Goal: Task Accomplishment & Management: Use online tool/utility

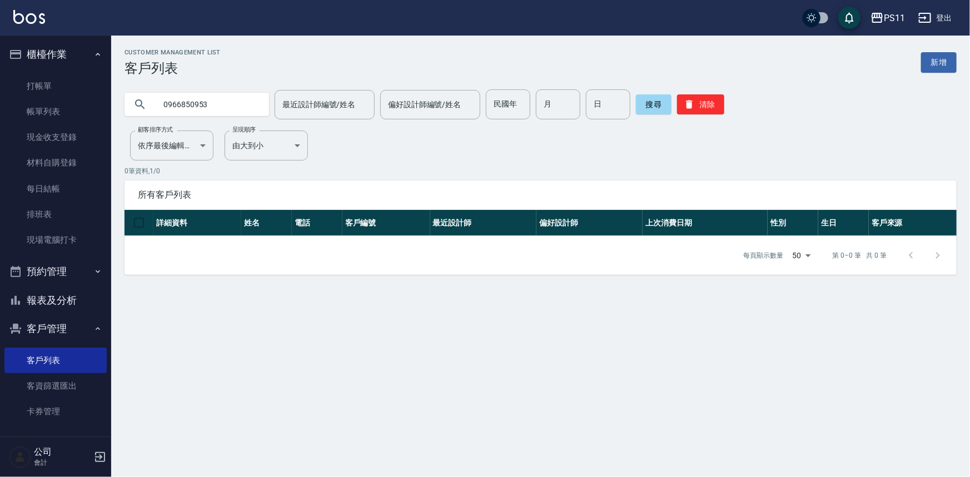
type input "0966850953"
drag, startPoint x: 707, startPoint y: 94, endPoint x: 706, endPoint y: 101, distance: 6.2
click at [707, 94] on button "清除" at bounding box center [700, 104] width 47 height 20
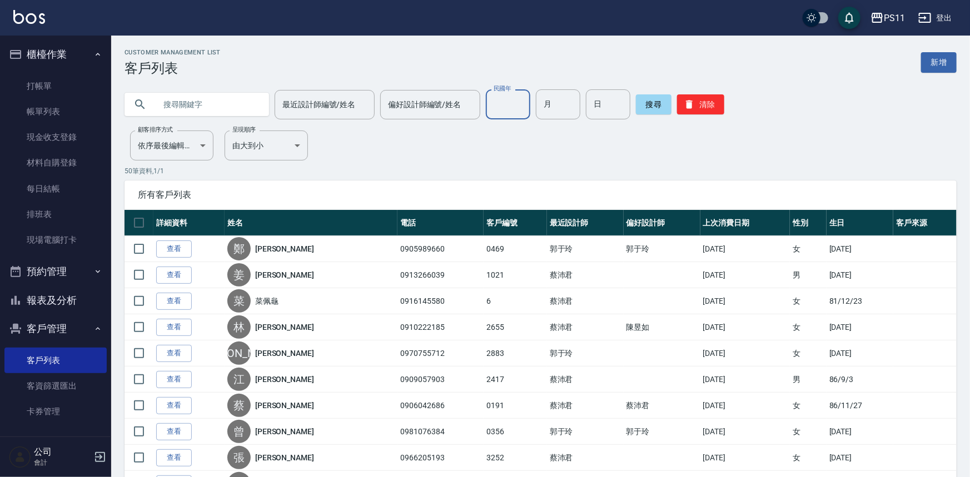
click at [511, 101] on div "民國年 民國年" at bounding box center [508, 104] width 44 height 30
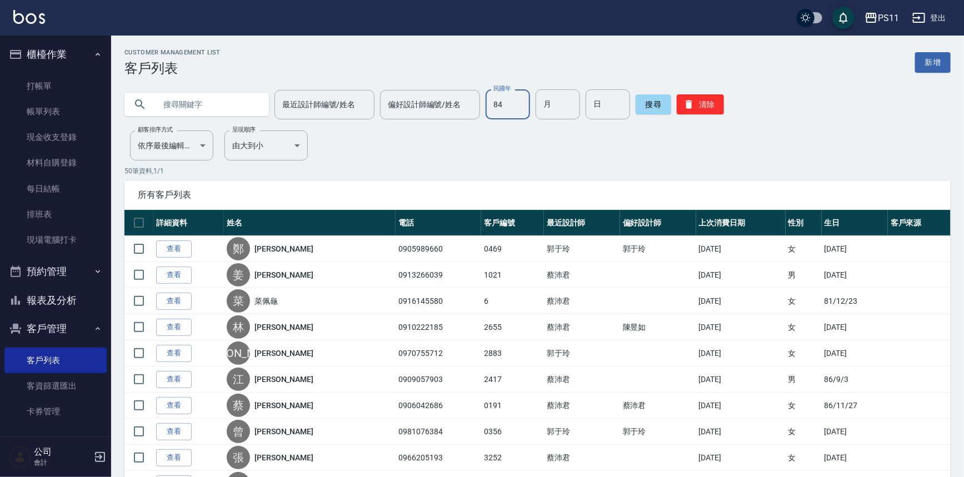
type input "84"
type input "5"
type input "20"
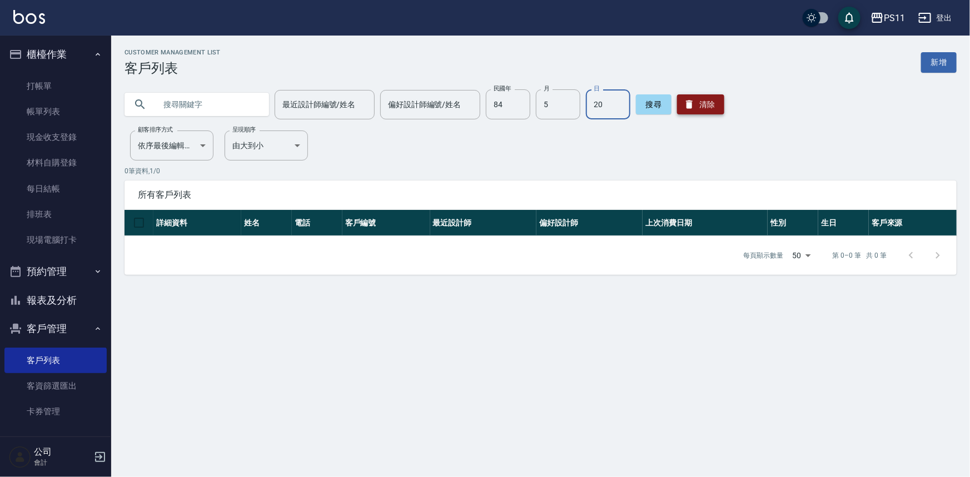
click at [688, 96] on button "清除" at bounding box center [700, 104] width 47 height 20
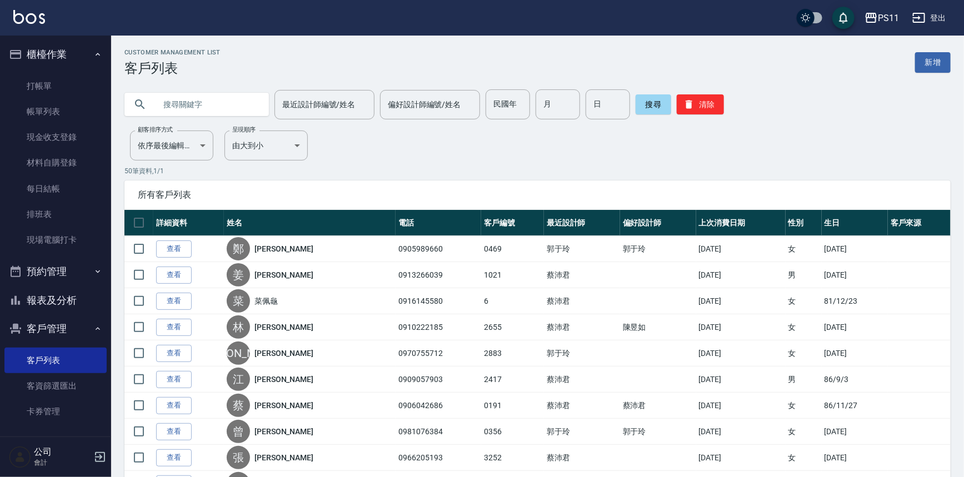
click at [247, 104] on input "text" at bounding box center [208, 104] width 104 height 30
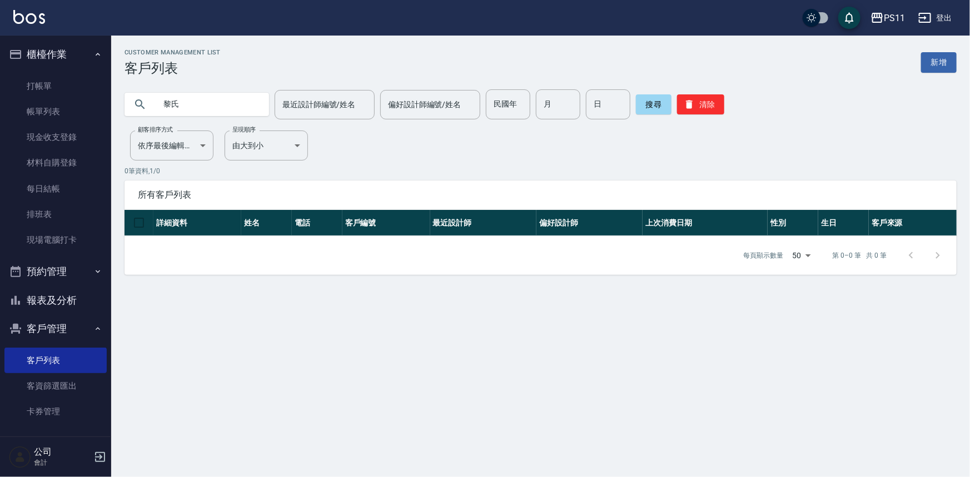
type input "黎氏"
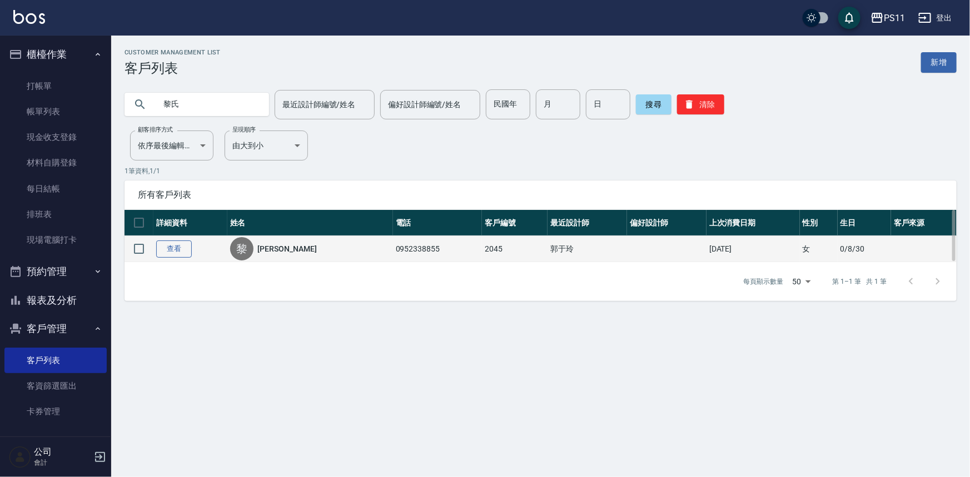
click at [186, 248] on link "查看" at bounding box center [174, 249] width 36 height 17
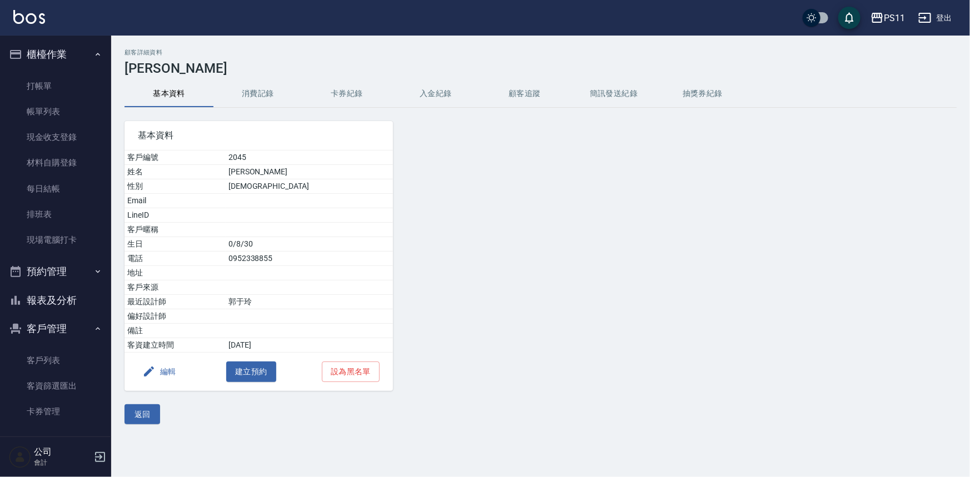
click at [247, 89] on button "消費記錄" at bounding box center [257, 94] width 89 height 27
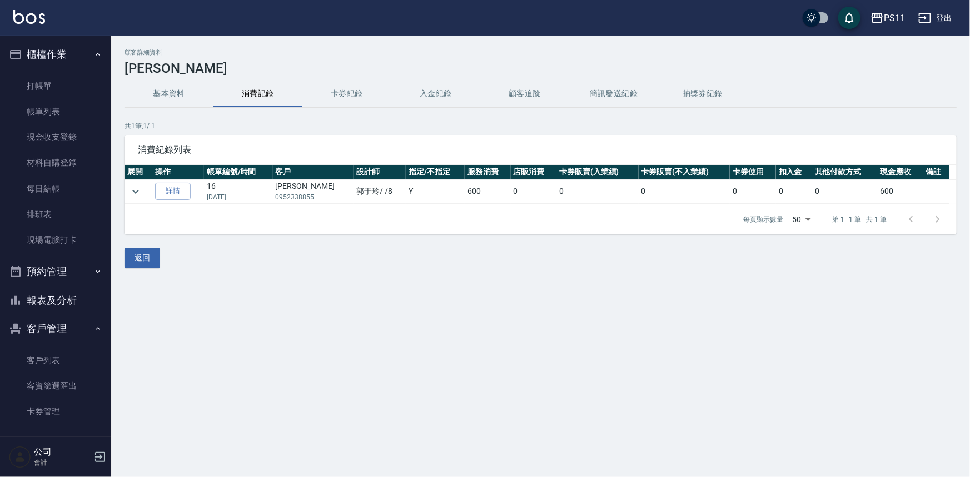
click at [164, 88] on button "基本資料" at bounding box center [168, 94] width 89 height 27
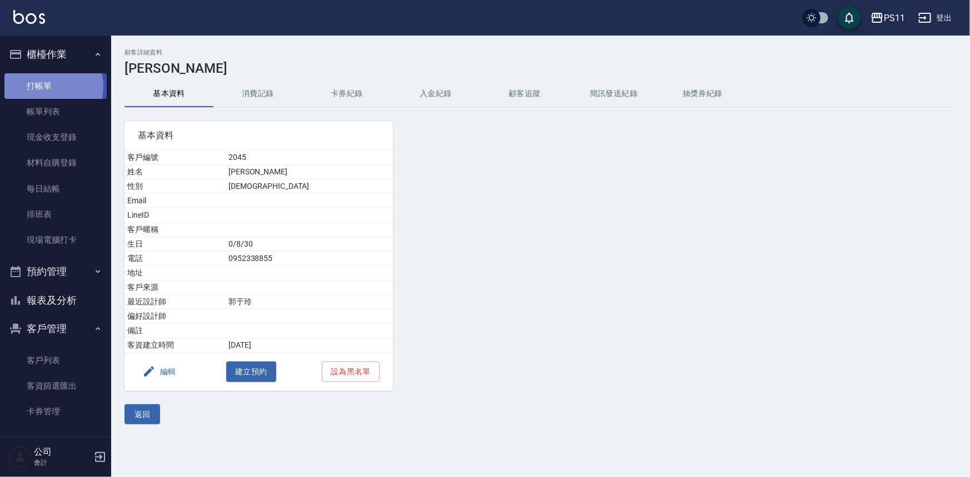
click at [49, 86] on link "打帳單" at bounding box center [55, 86] width 102 height 26
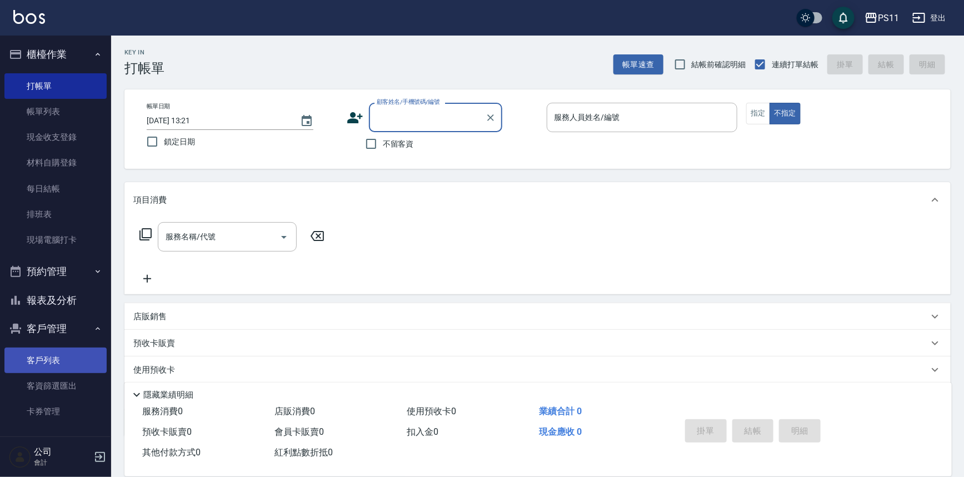
click at [56, 352] on link "客戶列表" at bounding box center [55, 361] width 102 height 26
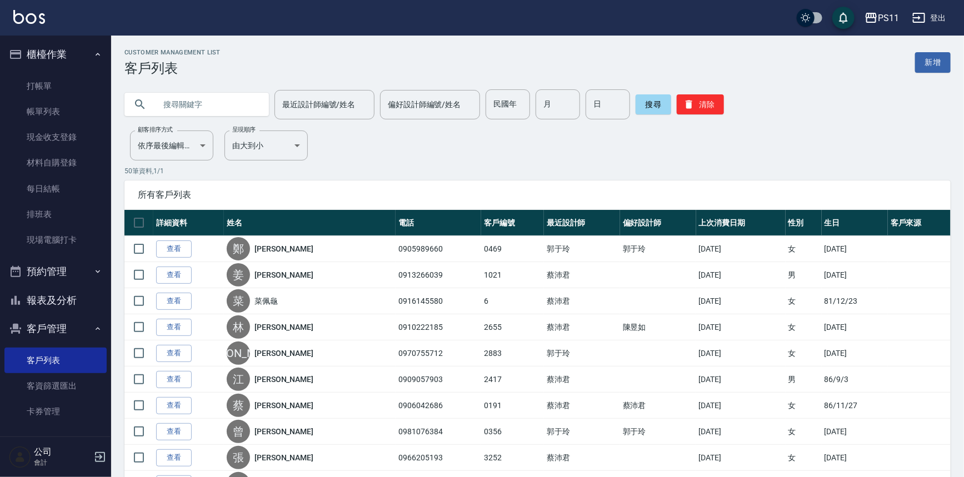
click at [182, 106] on input "text" at bounding box center [208, 104] width 104 height 30
type input "[PERSON_NAME]"
